Goal: Information Seeking & Learning: Learn about a topic

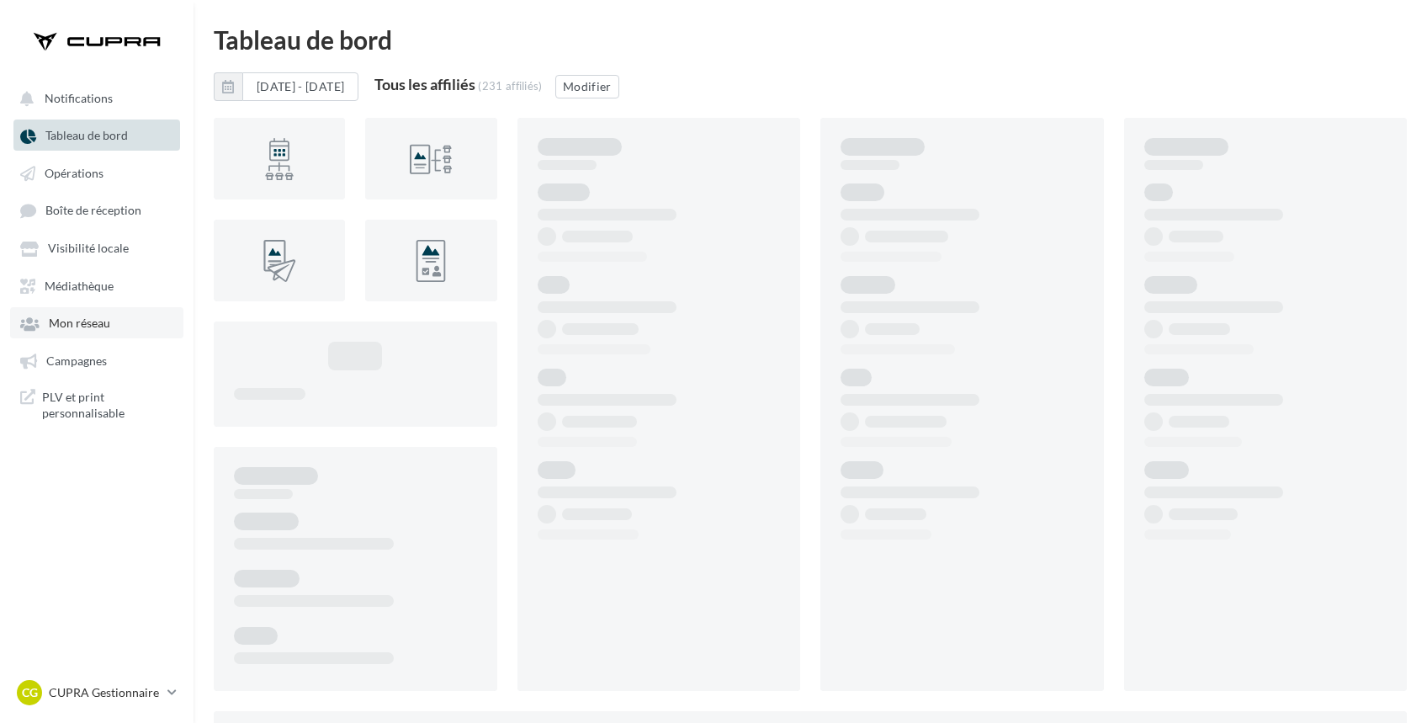
click at [75, 331] on link "Mon réseau" at bounding box center [96, 322] width 173 height 30
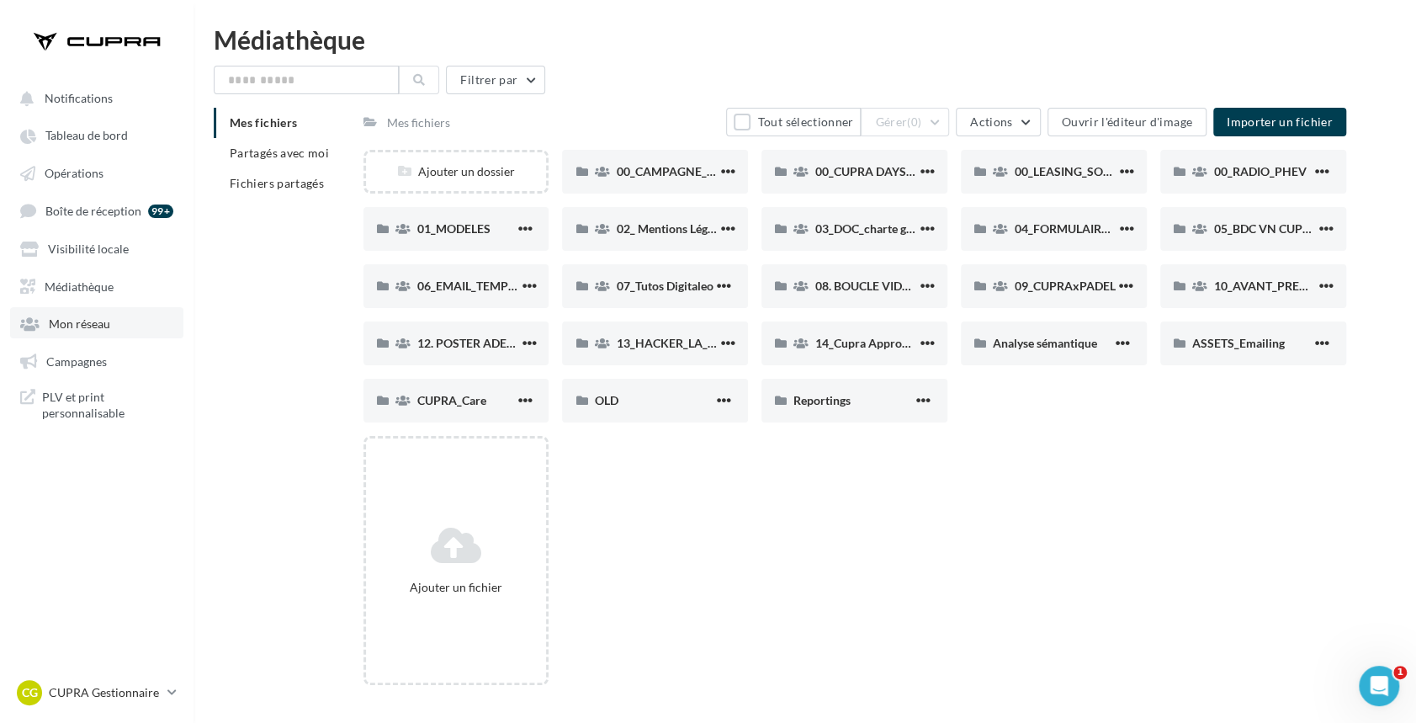
click at [71, 325] on span "Mon réseau" at bounding box center [79, 323] width 61 height 14
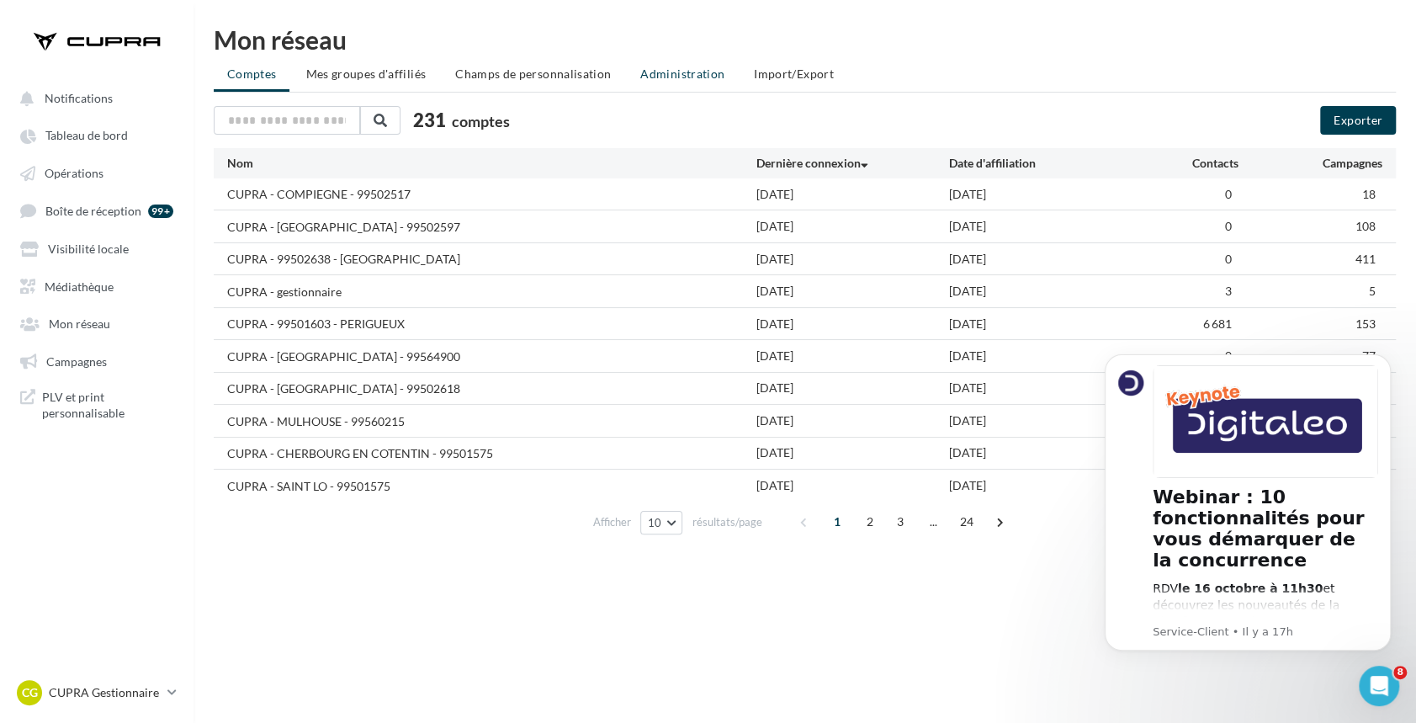
click at [672, 84] on li "Administration" at bounding box center [682, 74] width 111 height 30
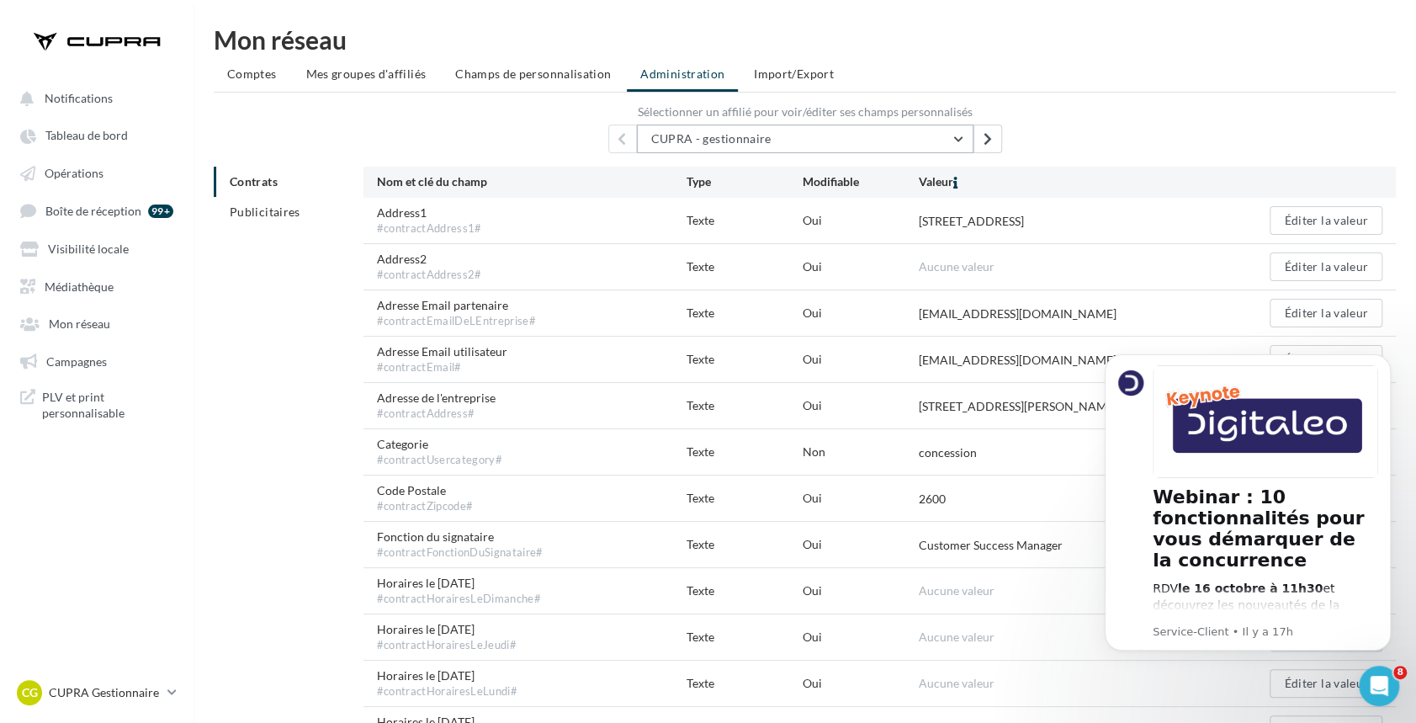
click at [897, 140] on button "CUPRA - gestionnaire" at bounding box center [805, 138] width 336 height 29
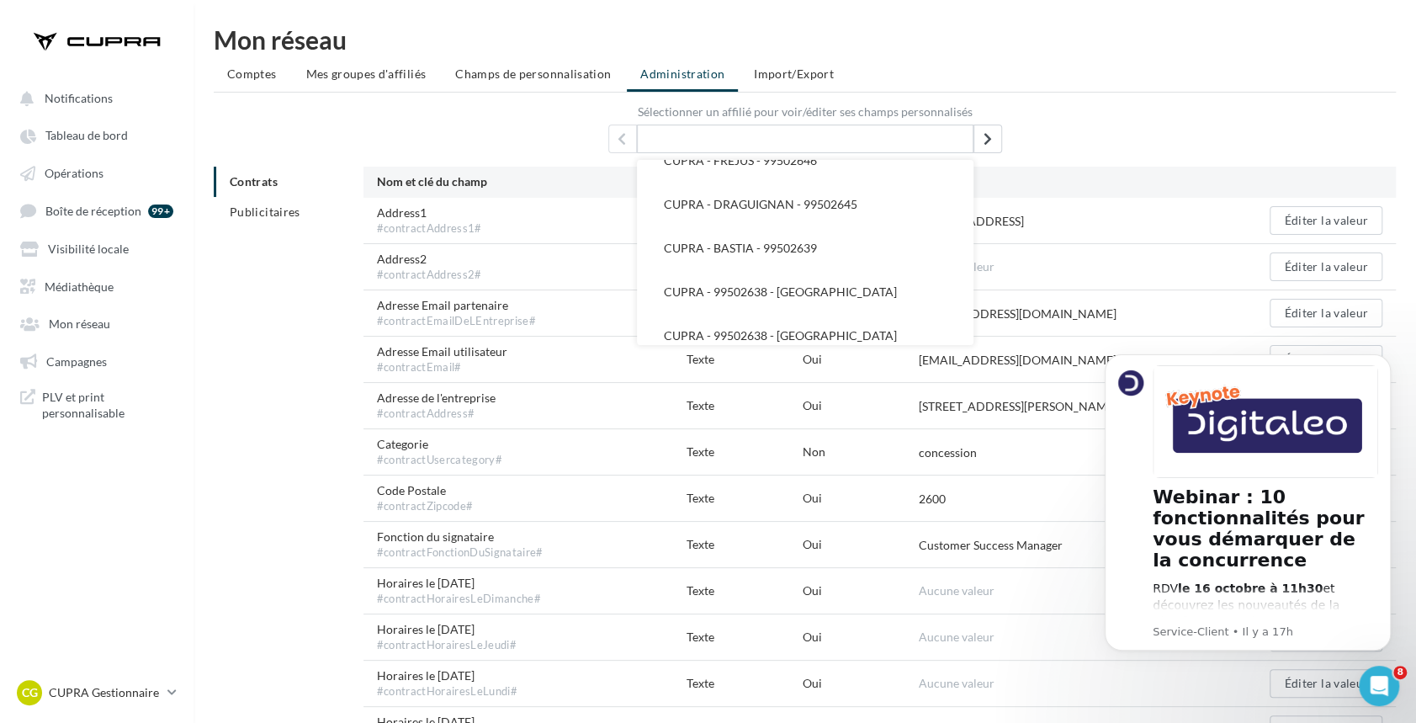
scroll to position [1184, 0]
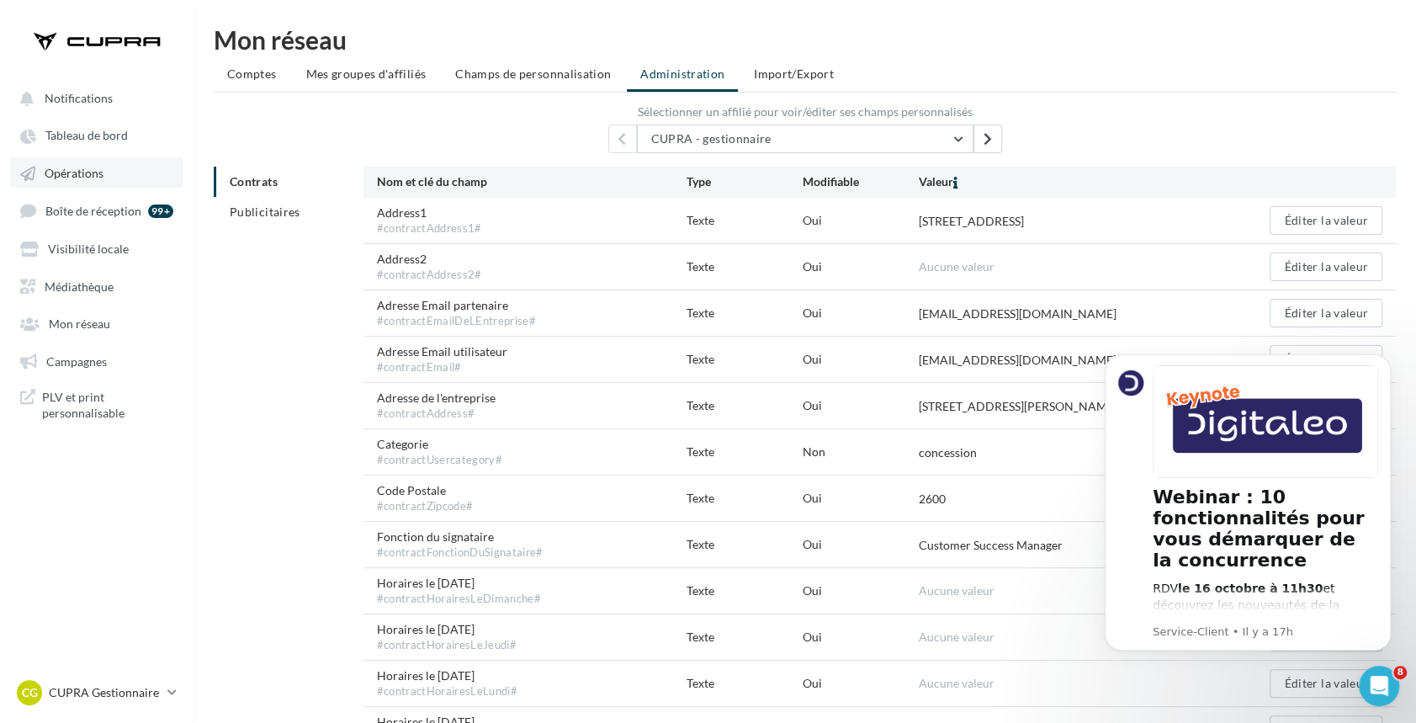
click at [77, 180] on span "Opérations" at bounding box center [74, 173] width 59 height 14
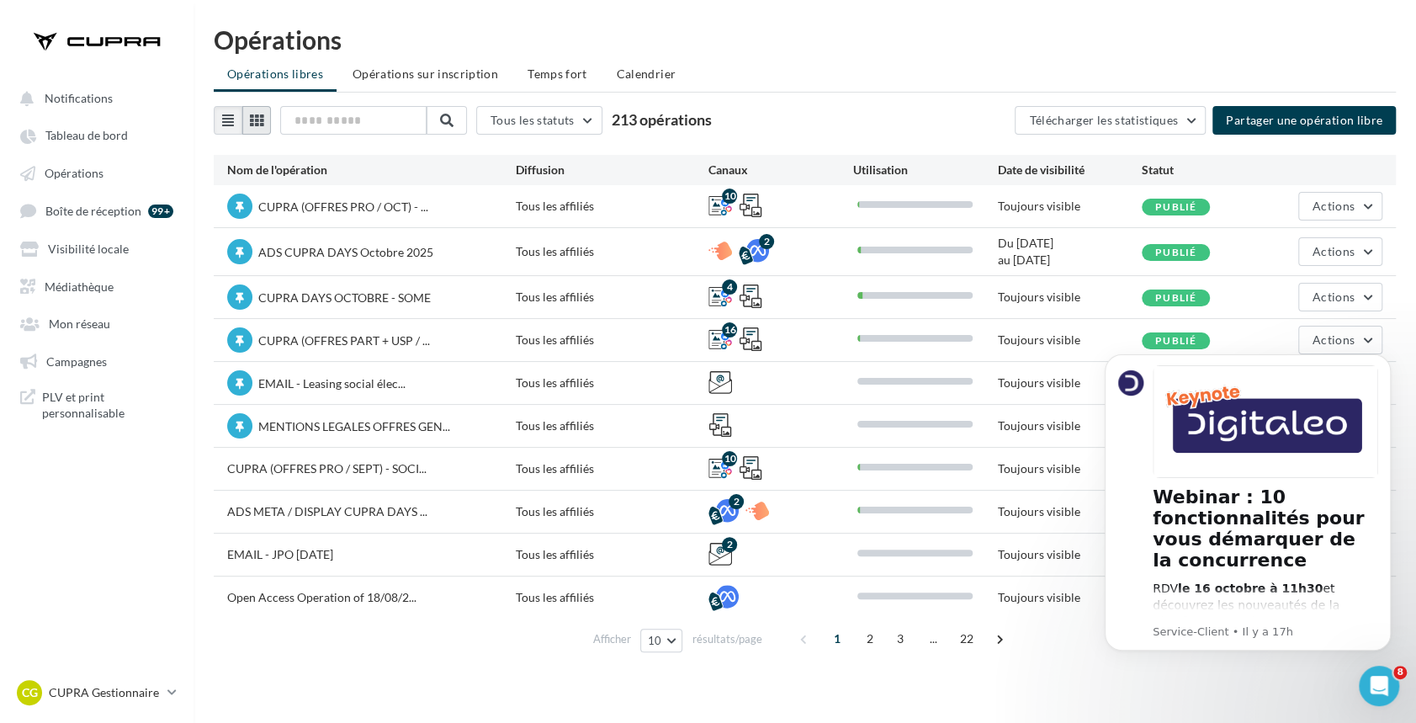
click at [267, 124] on button at bounding box center [256, 120] width 29 height 29
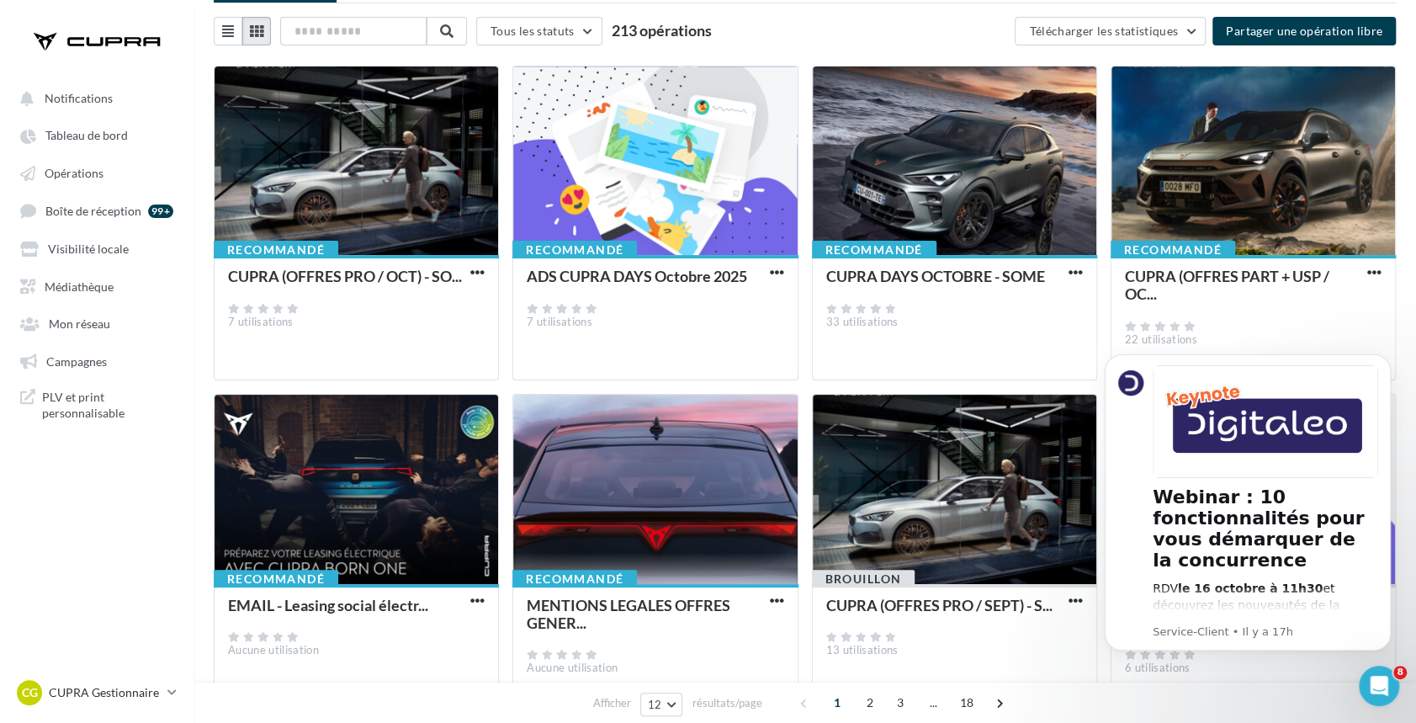
scroll to position [87, 0]
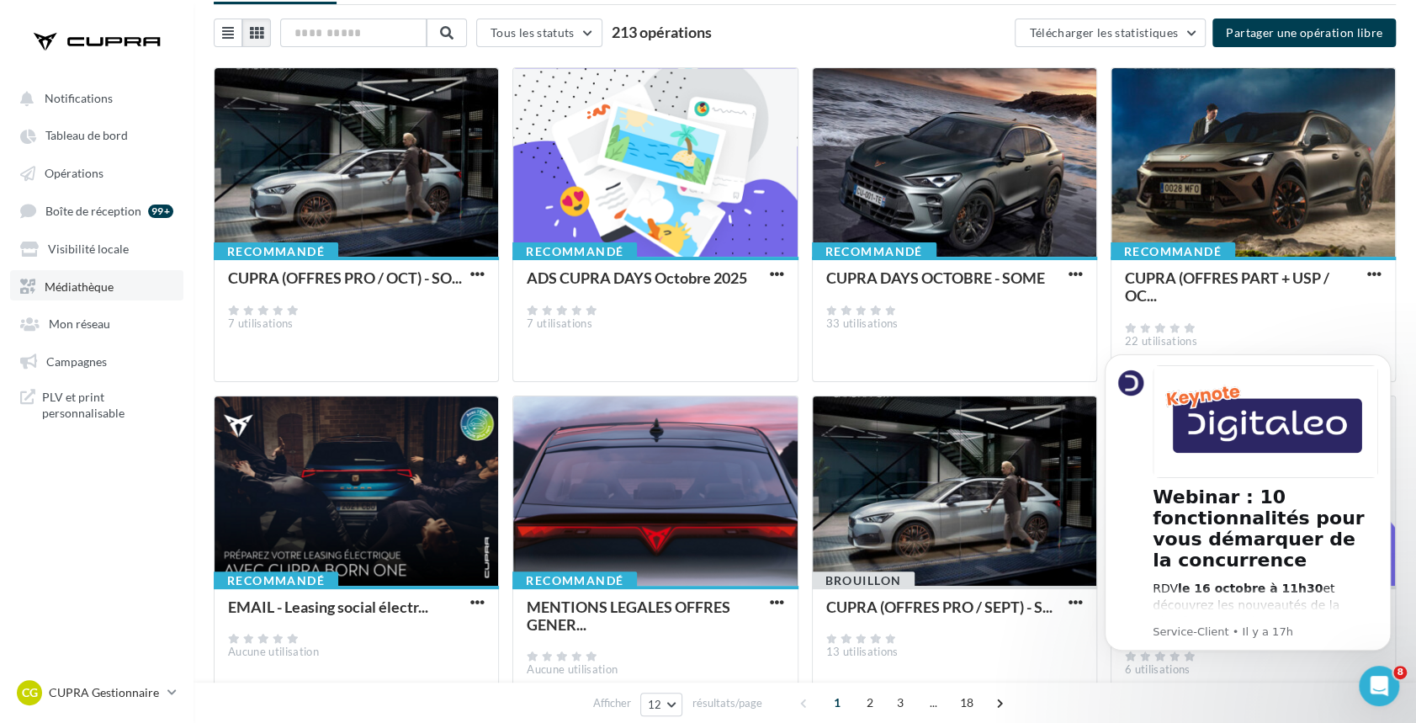
click at [81, 283] on span "Médiathèque" at bounding box center [79, 285] width 69 height 14
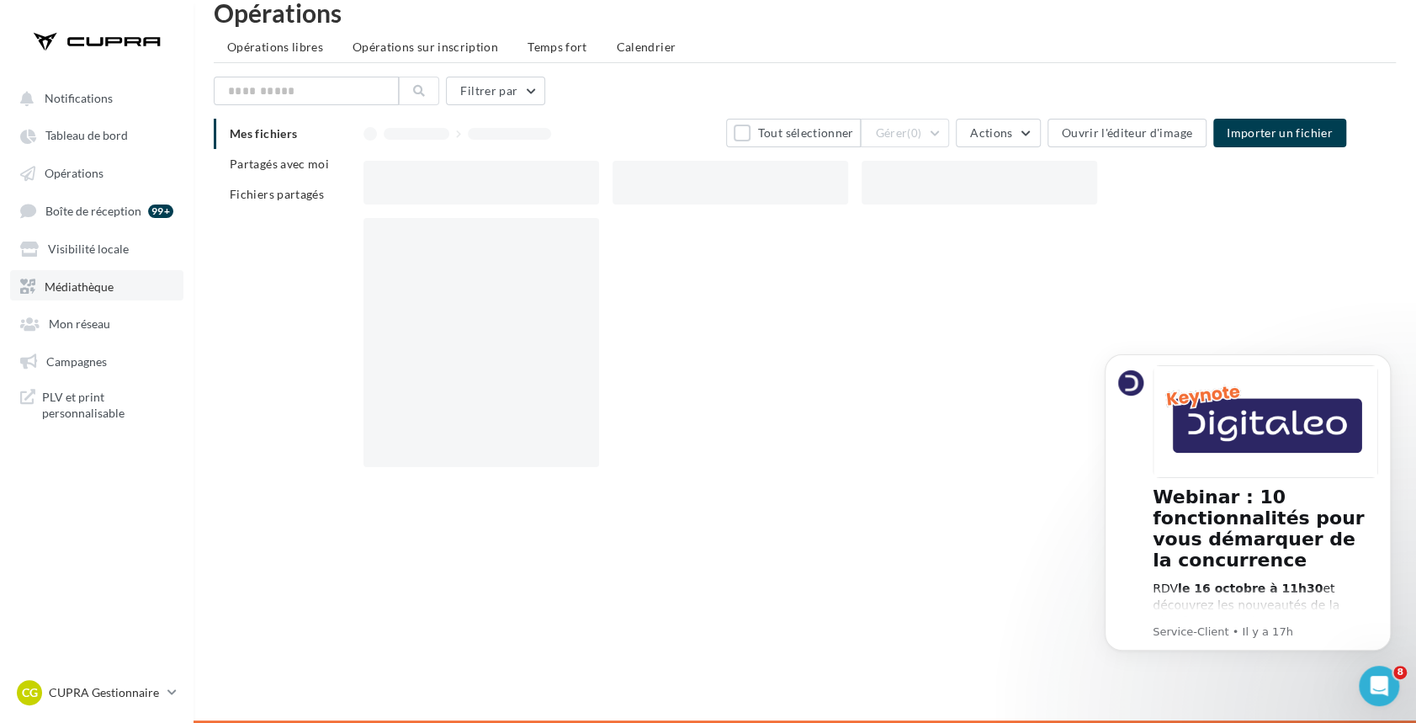
scroll to position [27, 0]
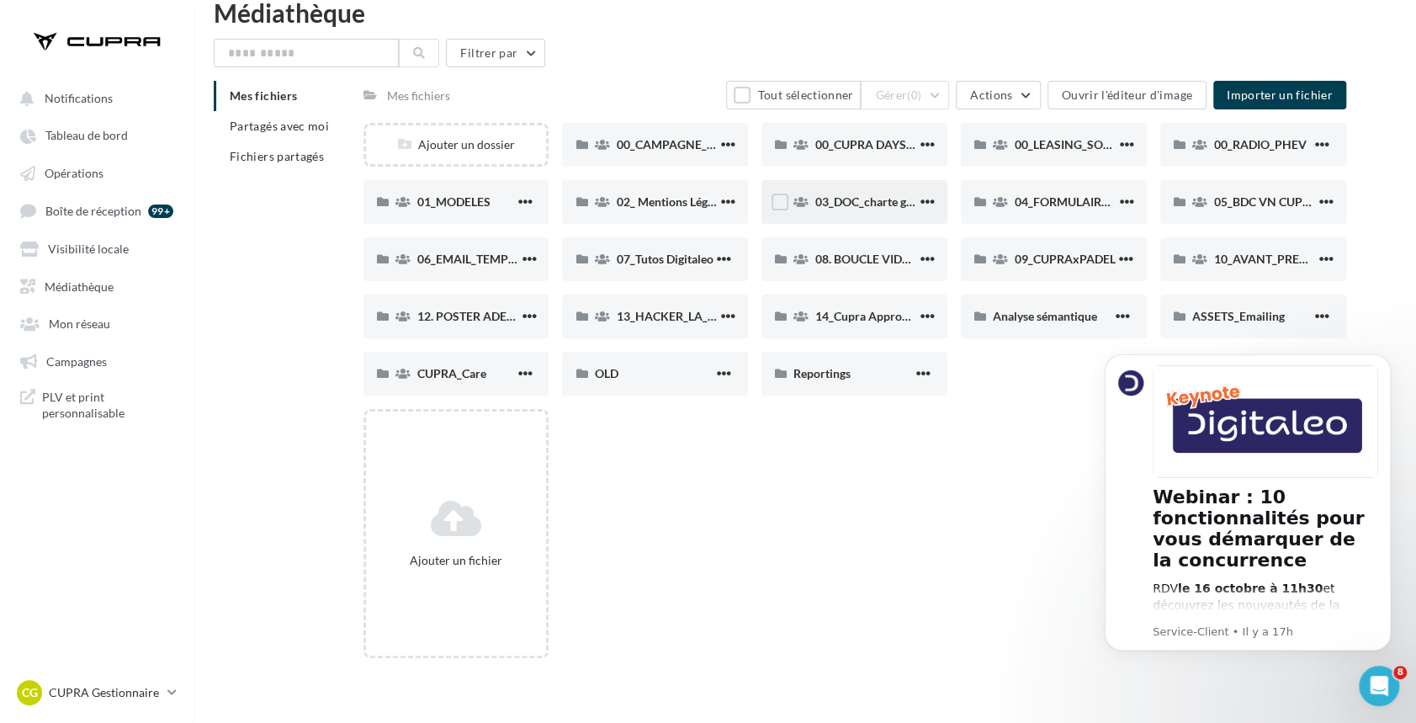
click at [875, 206] on span "03_DOC_charte graphique et GUIDELINES" at bounding box center [925, 201] width 220 height 14
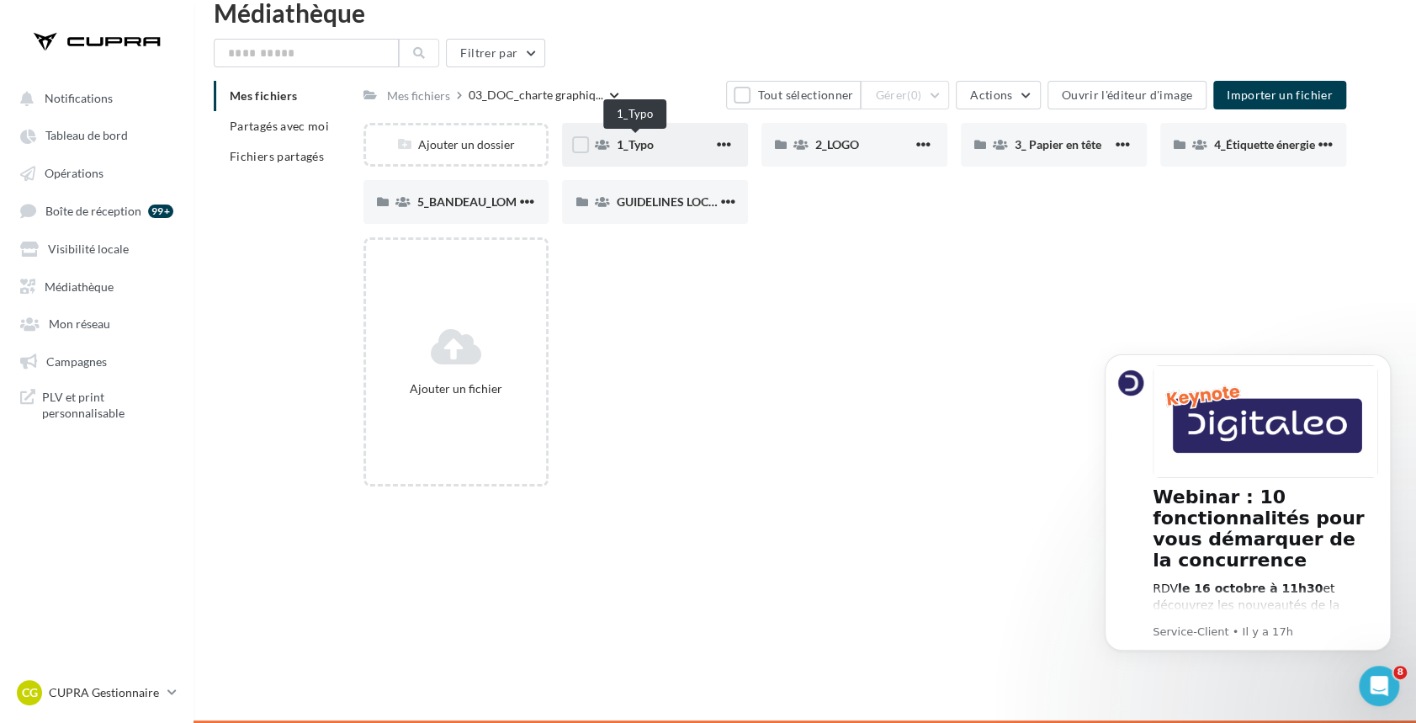
click at [628, 141] on span "1_Typo" at bounding box center [634, 144] width 37 height 14
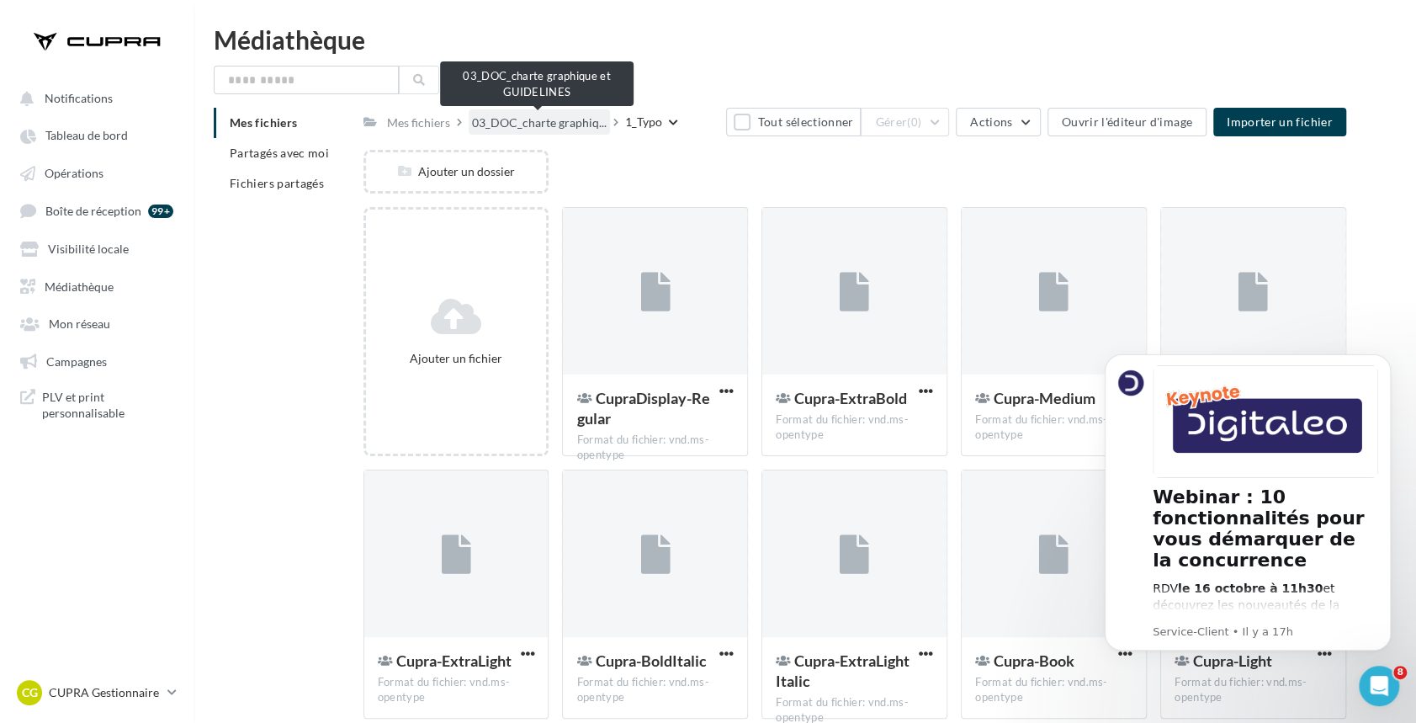
click at [527, 126] on span "03_DOC_charte graphiq..." at bounding box center [539, 122] width 135 height 17
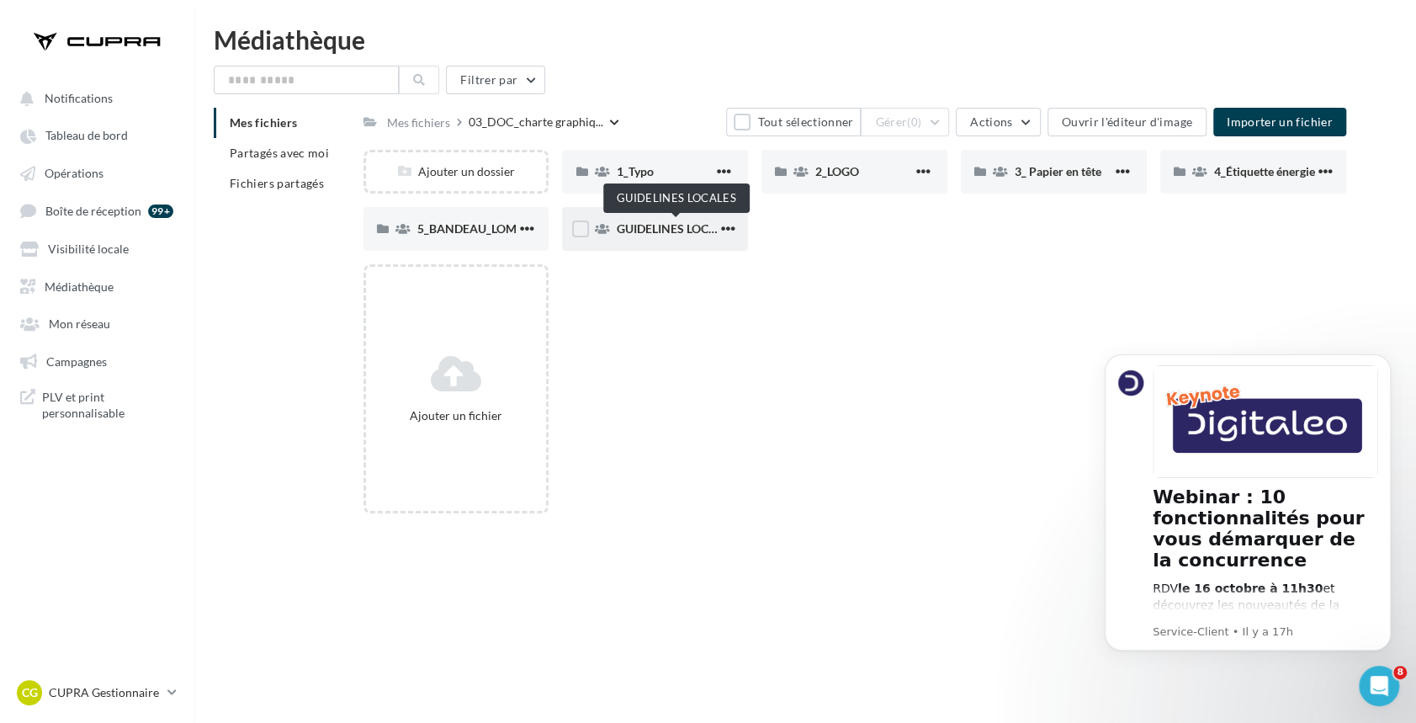
click at [652, 234] on span "GUIDELINES LOCALES" at bounding box center [675, 228] width 119 height 14
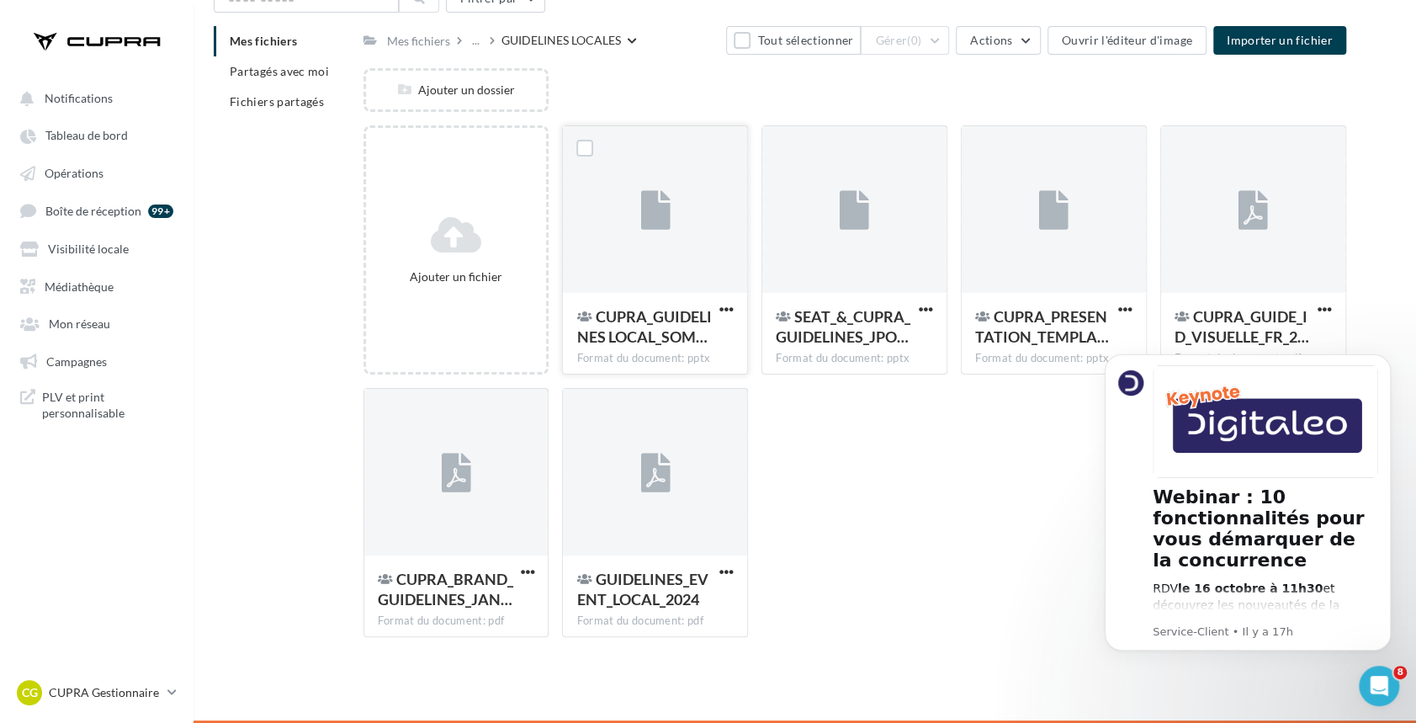
scroll to position [39, 0]
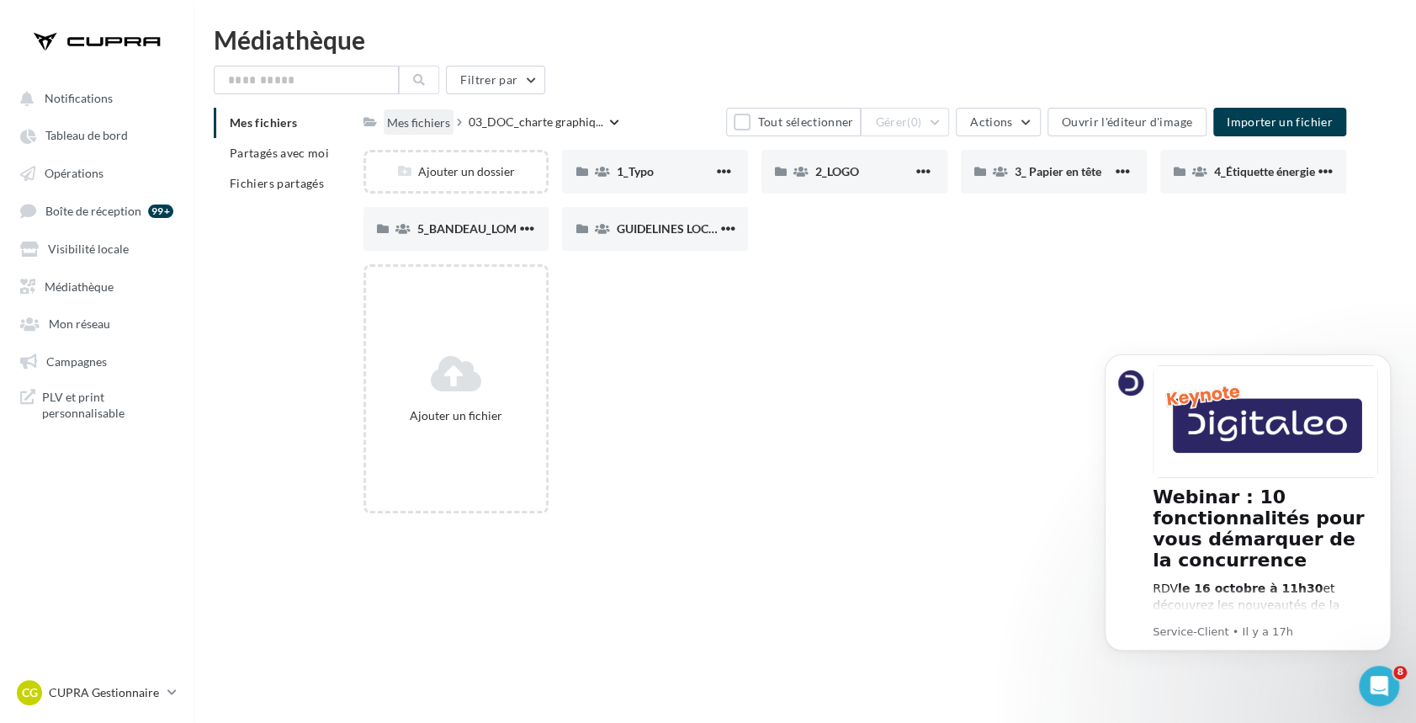
click at [425, 119] on div "Mes fichiers" at bounding box center [418, 122] width 63 height 17
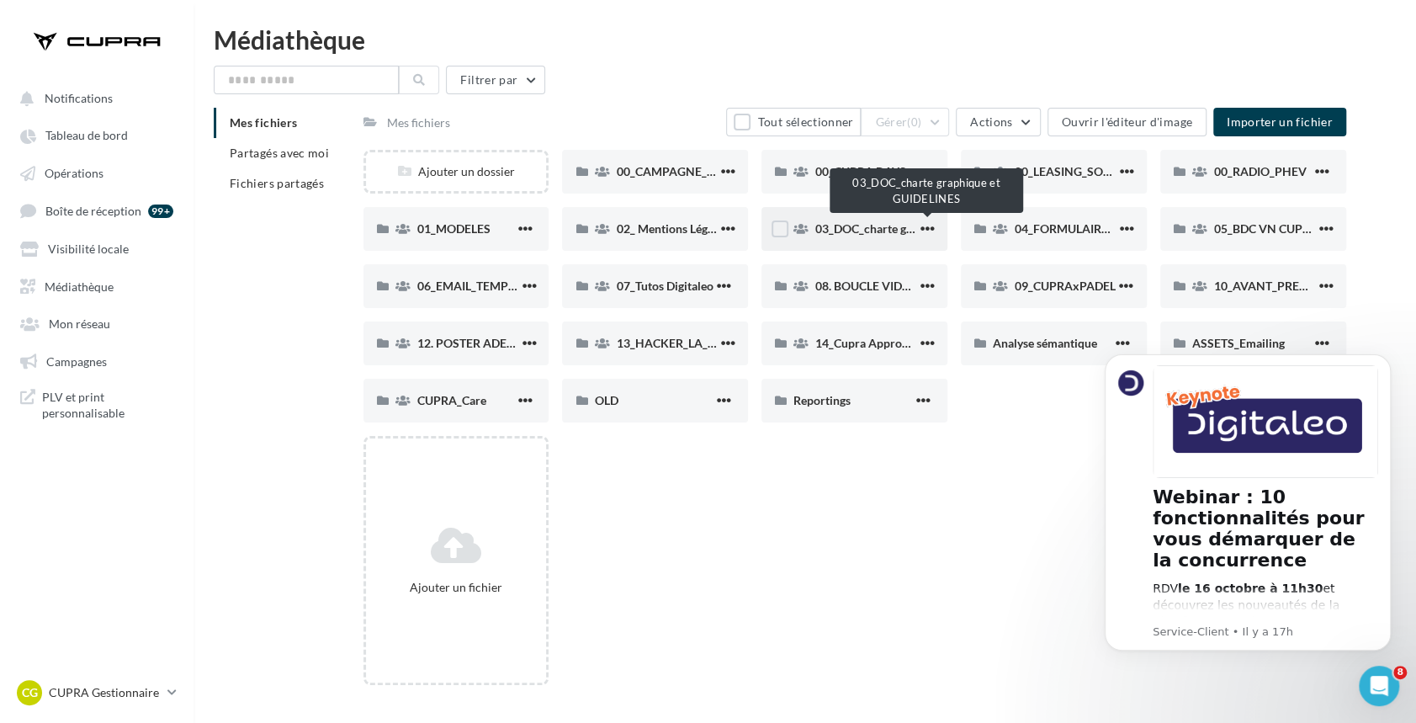
click at [901, 229] on span "03_DOC_charte graphique et GUIDELINES" at bounding box center [925, 228] width 220 height 14
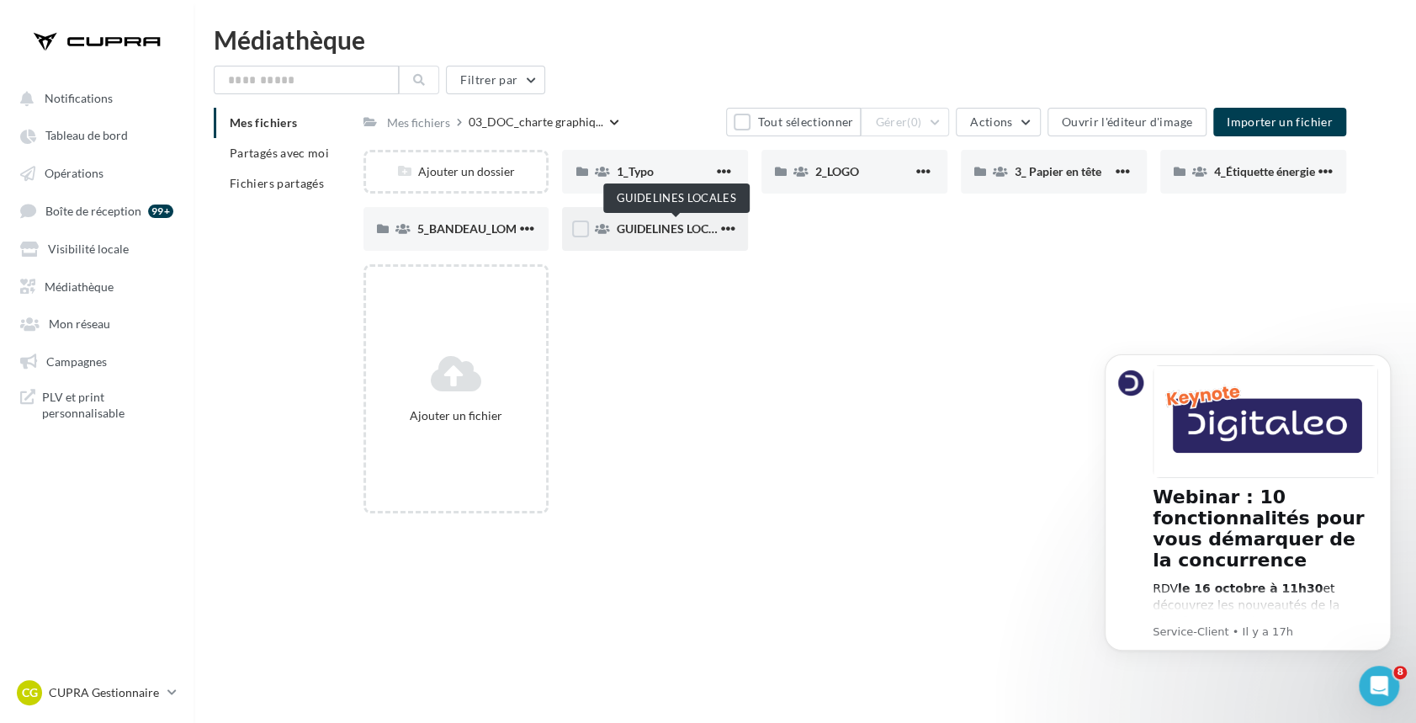
click at [651, 227] on span "GUIDELINES LOCALES" at bounding box center [675, 228] width 119 height 14
click at [428, 123] on div "Mes fichiers" at bounding box center [418, 122] width 63 height 17
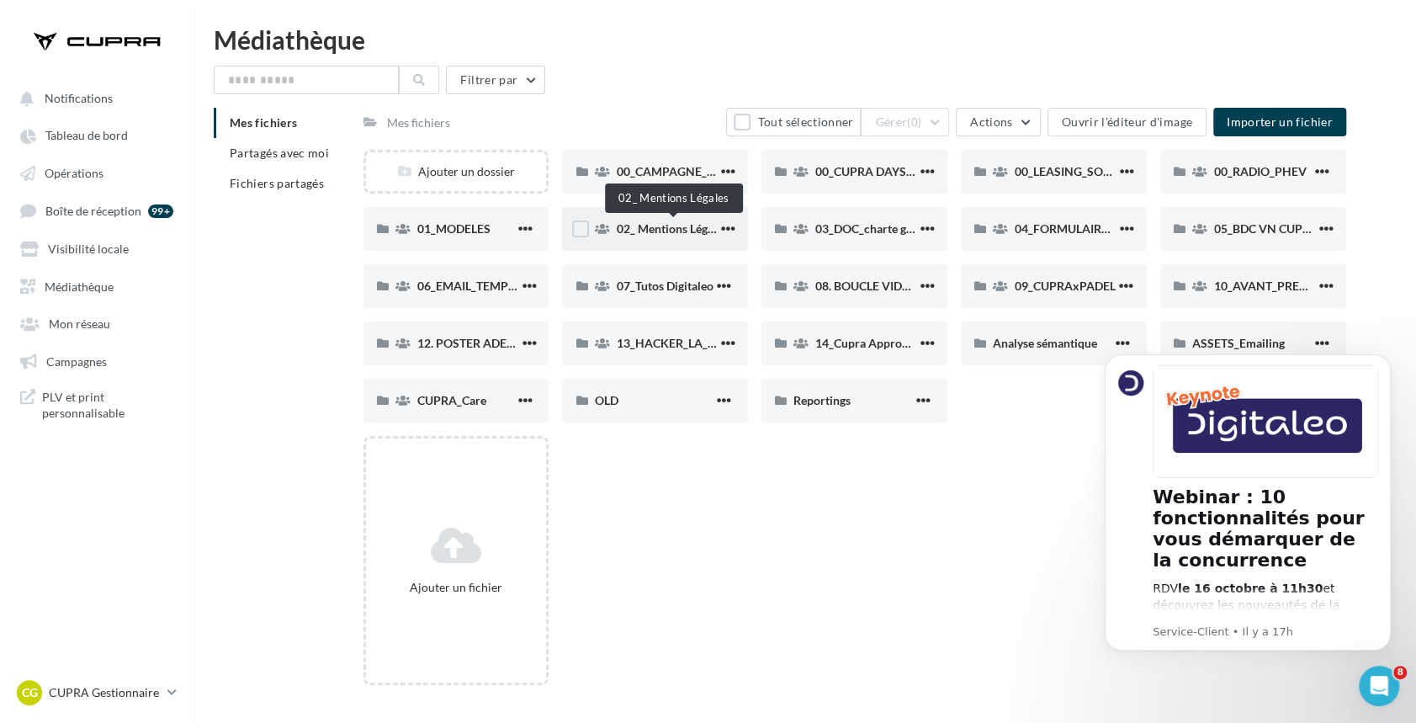
click at [652, 232] on span "02_ Mentions Légales" at bounding box center [671, 228] width 111 height 14
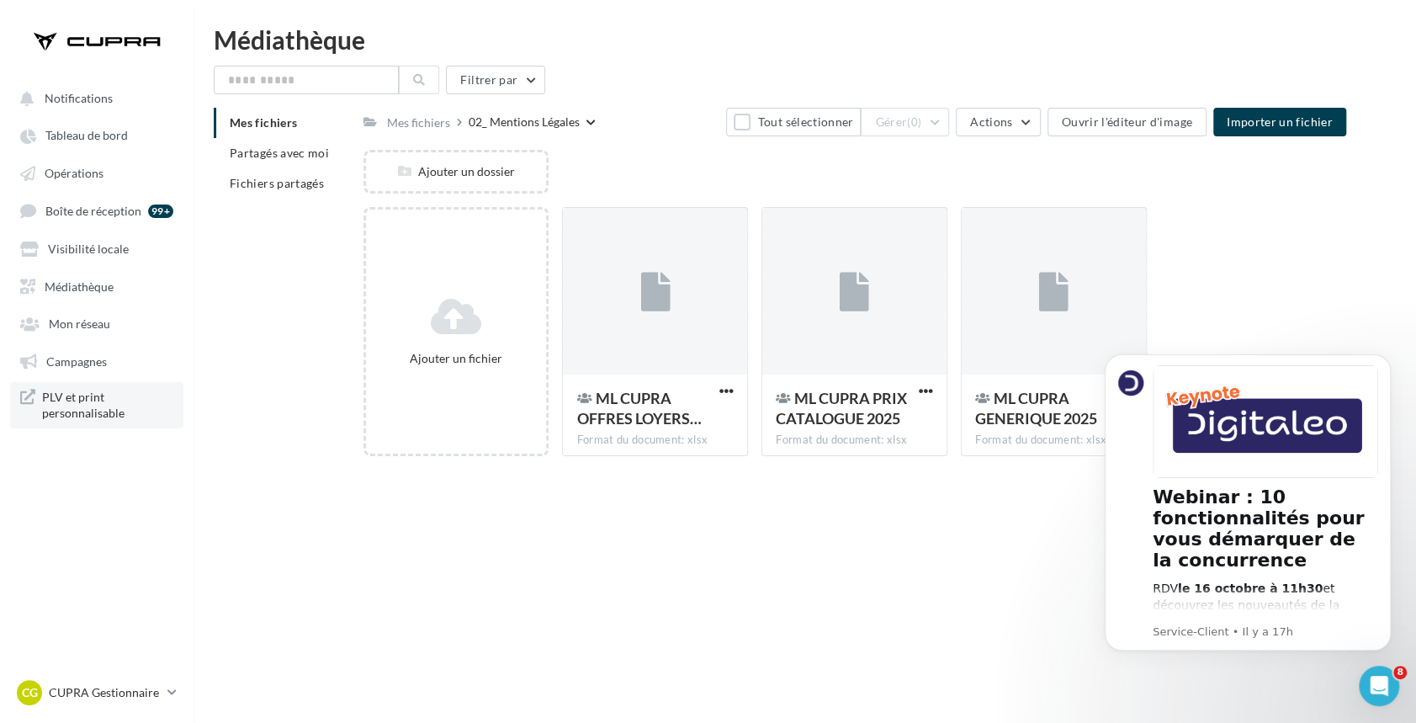
click at [73, 405] on span "PLV et print personnalisable" at bounding box center [107, 405] width 131 height 33
